Goal: Task Accomplishment & Management: Use online tool/utility

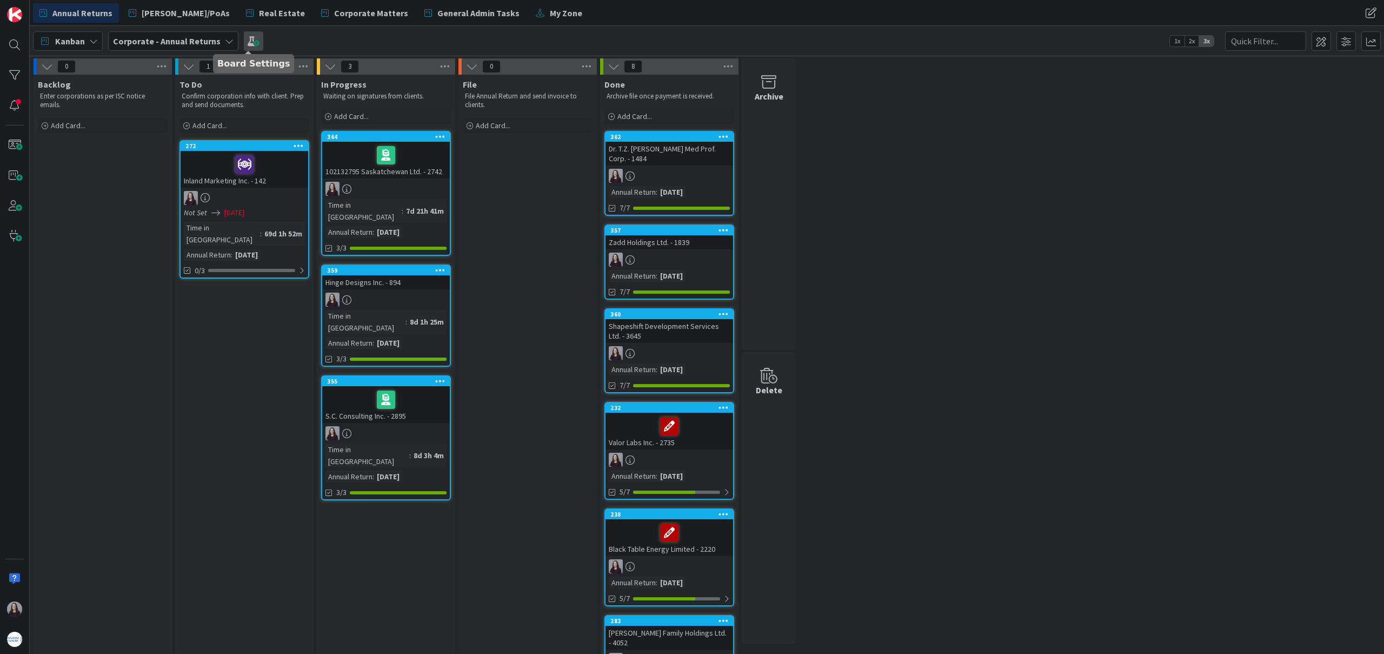
click at [244, 44] on span at bounding box center [253, 40] width 19 height 19
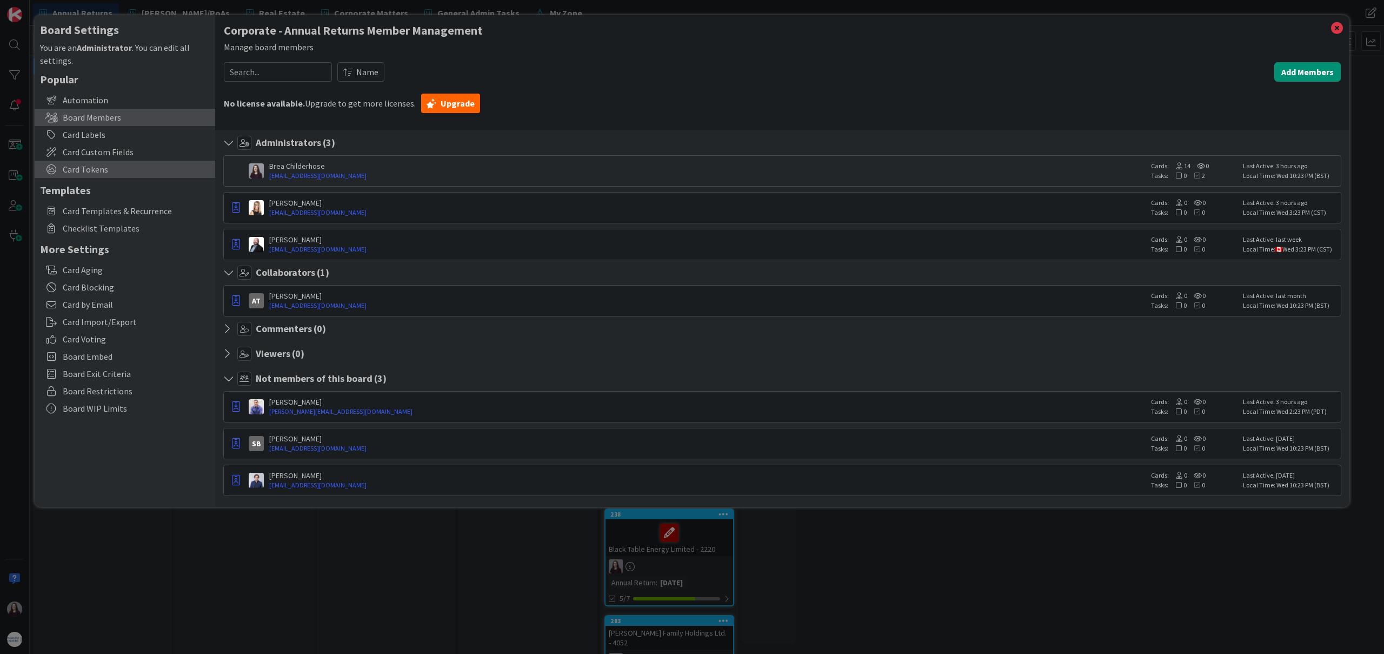
click at [108, 172] on span "Card Tokens" at bounding box center [136, 169] width 147 height 13
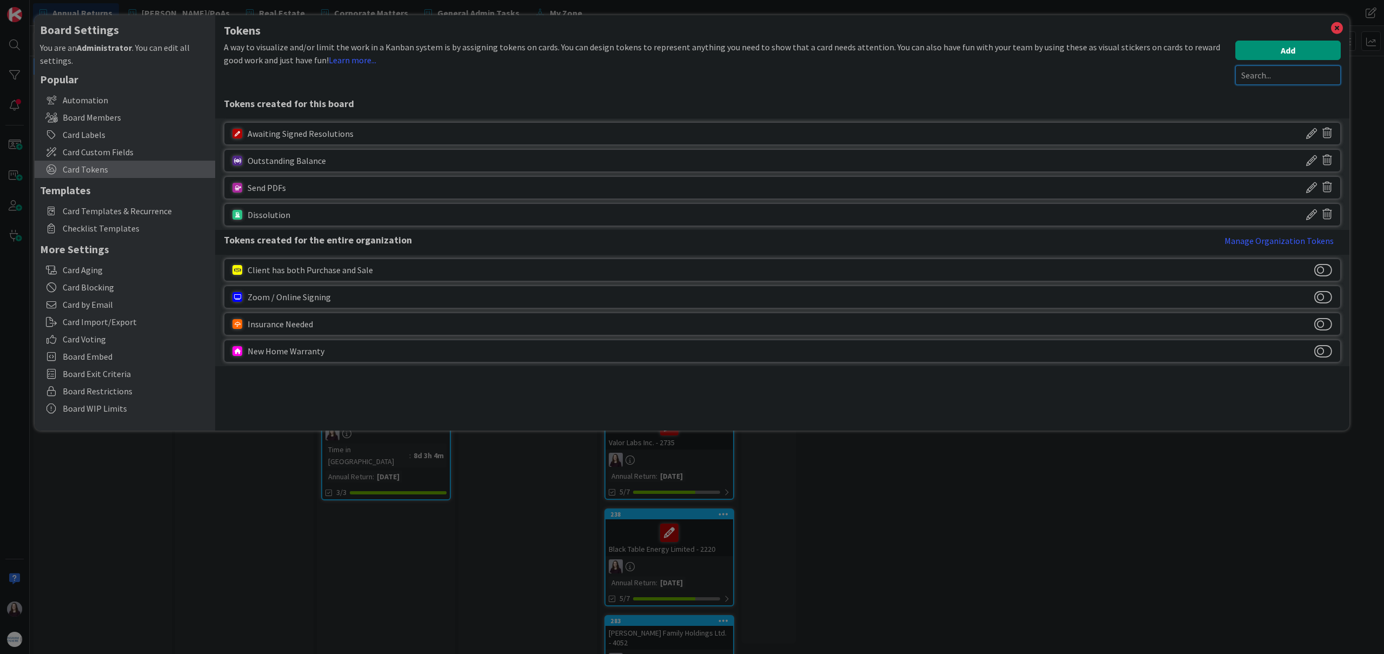
click at [1258, 76] on input "text" at bounding box center [1287, 74] width 105 height 19
click at [1195, 81] on div "A way to visualize and/or limit the work in a Kanban system is by assigning tok…" at bounding box center [727, 63] width 1006 height 44
click at [1271, 46] on button "Add" at bounding box center [1287, 50] width 105 height 19
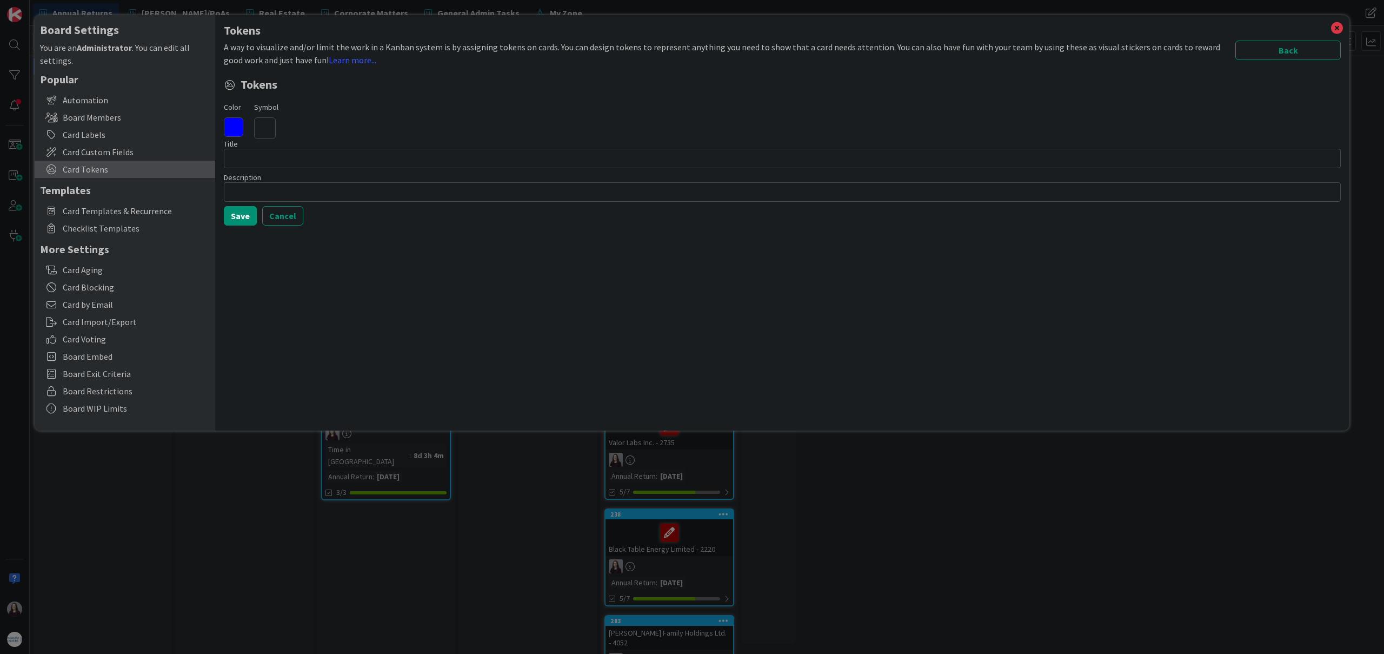
click at [268, 128] on icon at bounding box center [265, 128] width 22 height 22
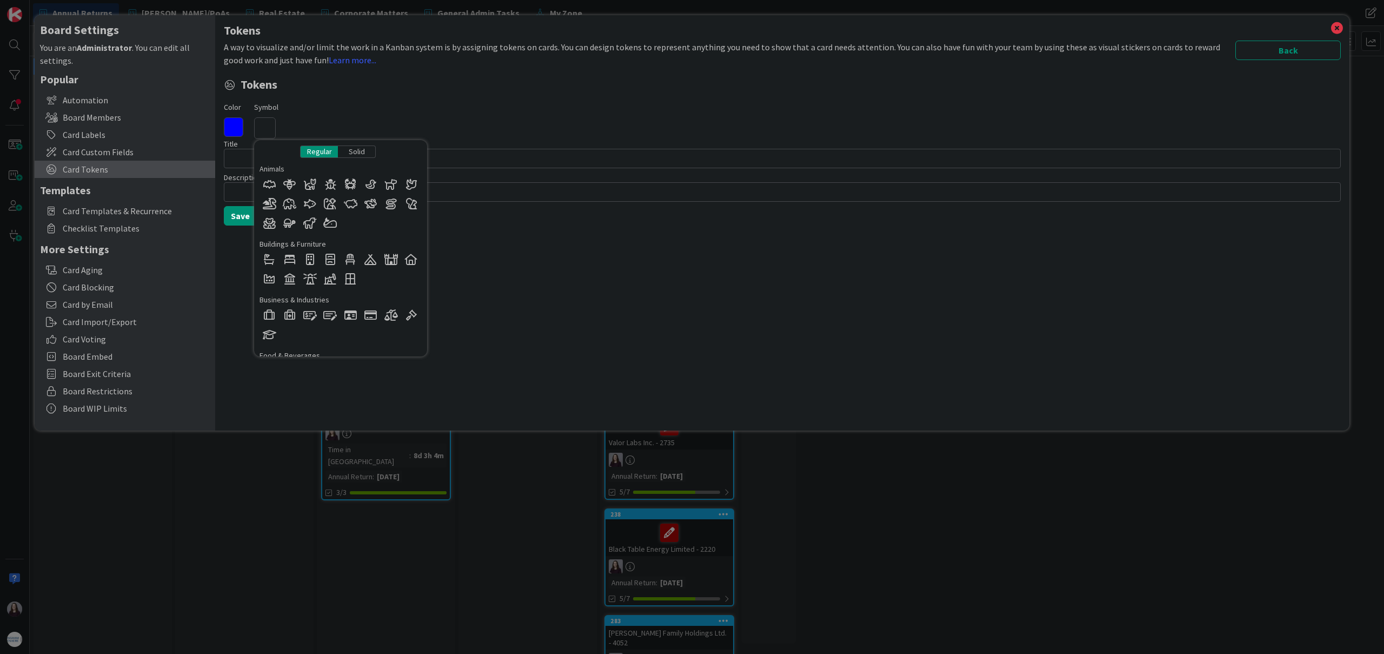
click at [366, 150] on div "Solid" at bounding box center [357, 151] width 38 height 12
click at [311, 151] on div "Regular" at bounding box center [319, 151] width 38 height 12
click at [353, 153] on div "Solid" at bounding box center [357, 151] width 38 height 12
click at [325, 152] on div "Regular" at bounding box center [319, 151] width 38 height 12
click at [351, 149] on div "Solid" at bounding box center [357, 151] width 38 height 12
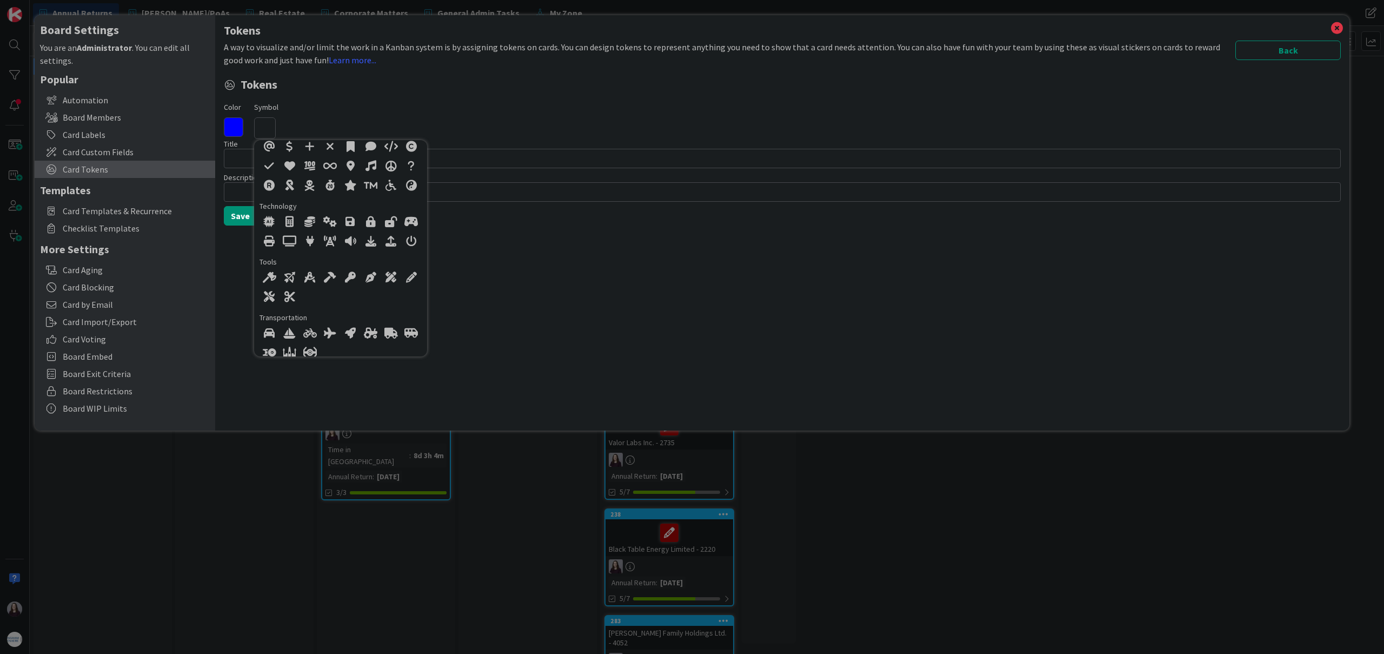
scroll to position [812, 0]
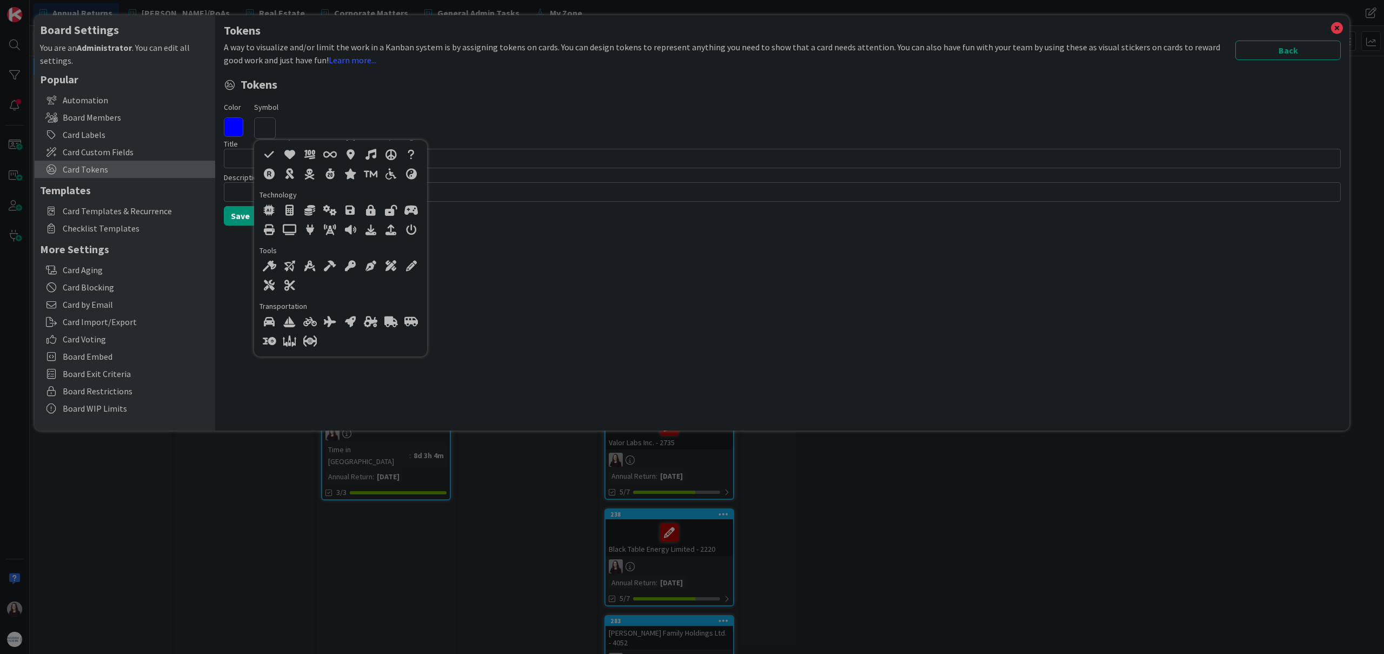
click at [510, 290] on div "Tokens A way to visualize and/or limit the work in a Kanban system is by assign…" at bounding box center [782, 222] width 1134 height 415
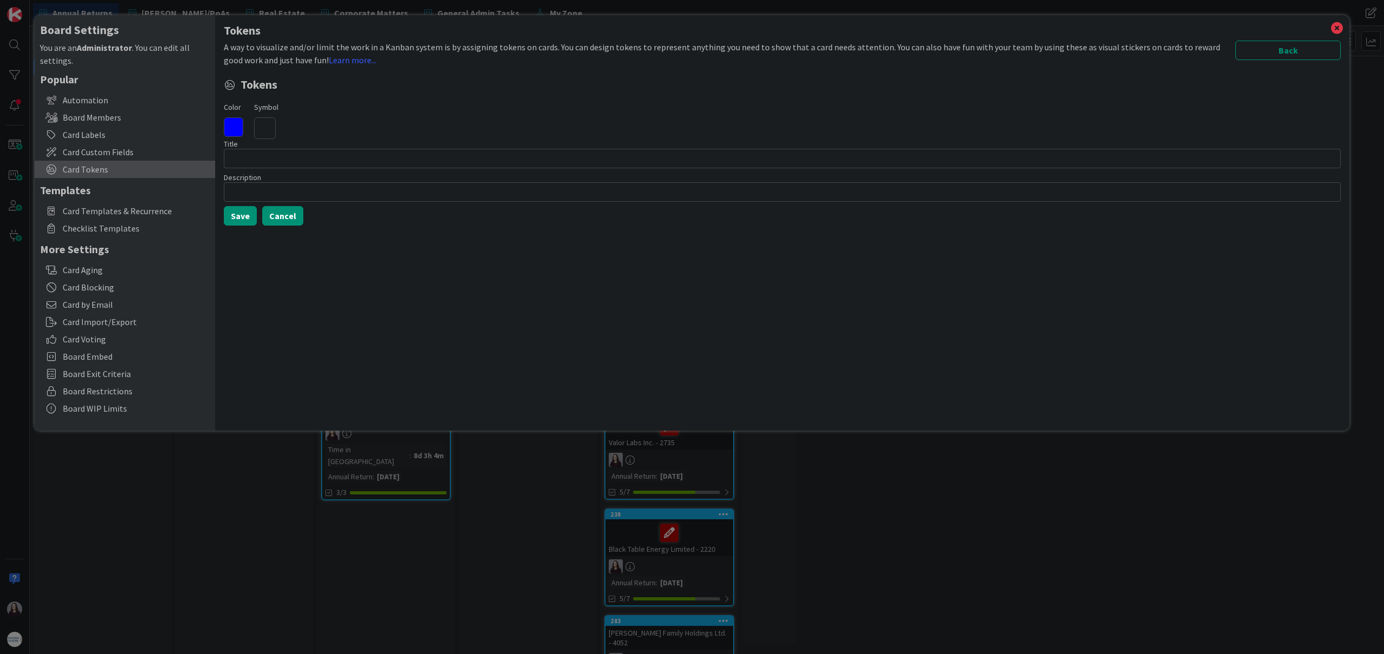
click at [277, 211] on button "Cancel" at bounding box center [282, 215] width 41 height 19
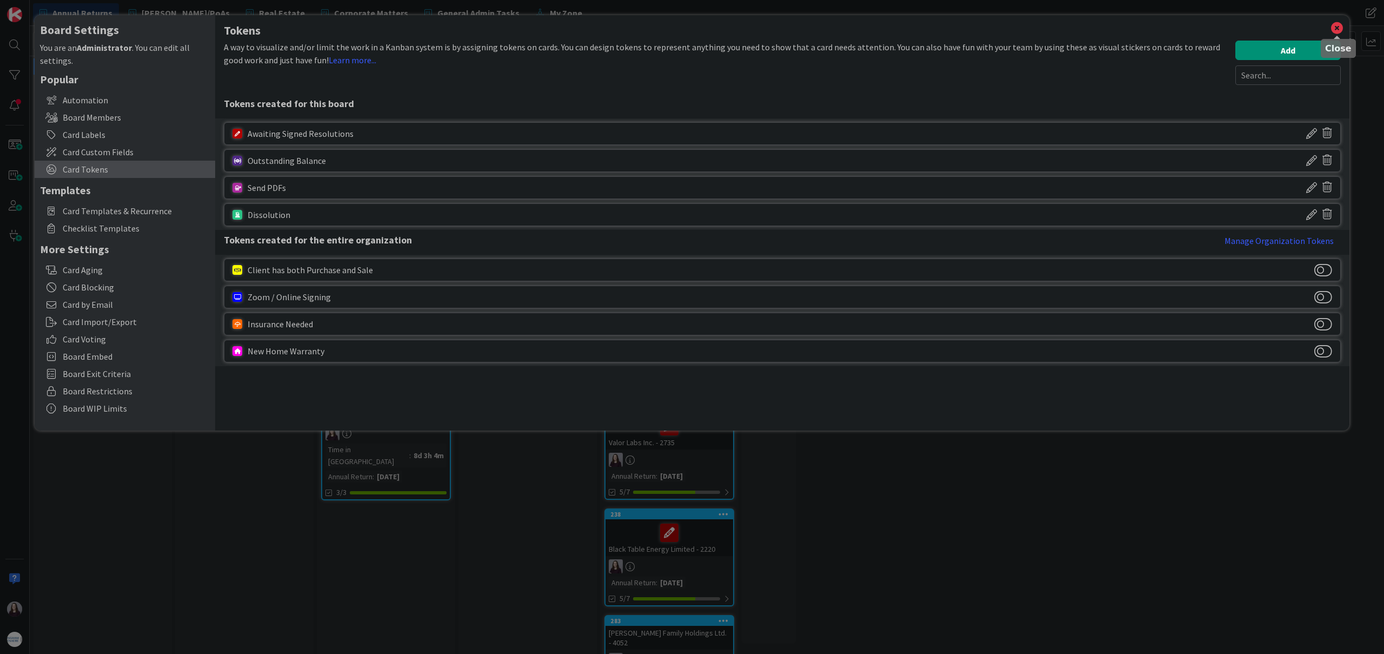
click at [1334, 31] on icon at bounding box center [1337, 28] width 14 height 15
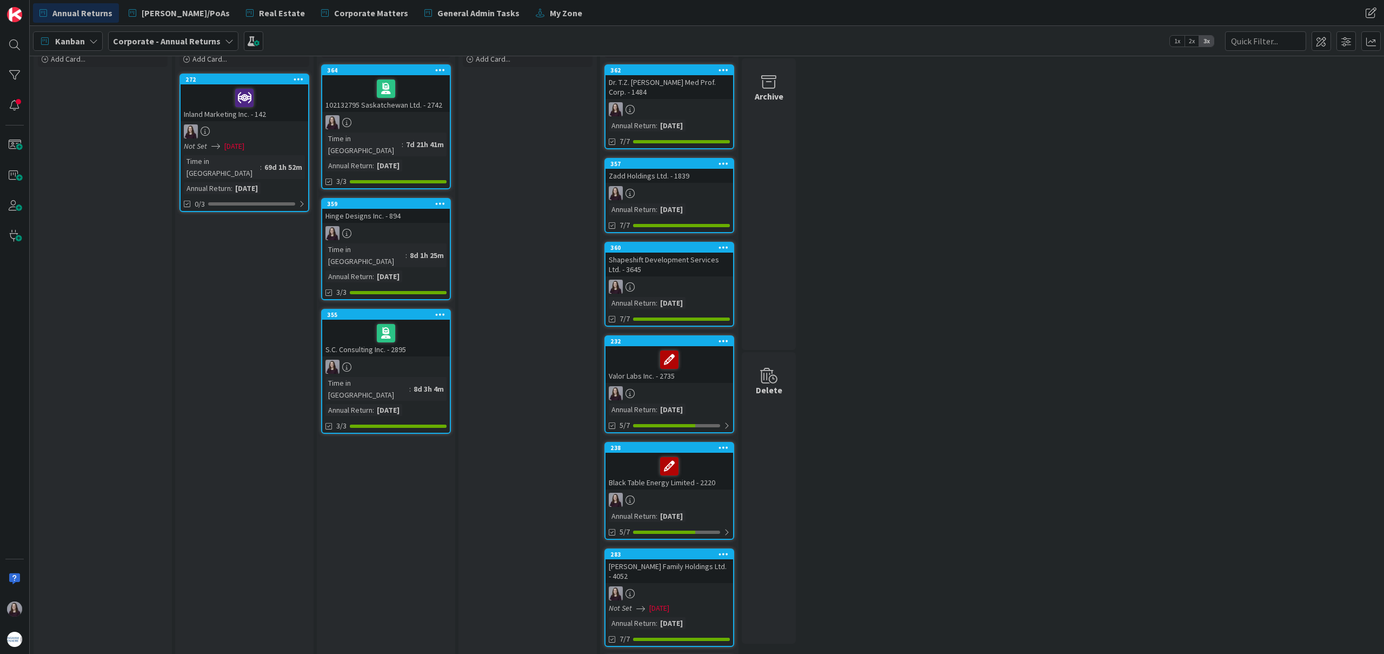
scroll to position [0, 0]
